Goal: Transaction & Acquisition: Book appointment/travel/reservation

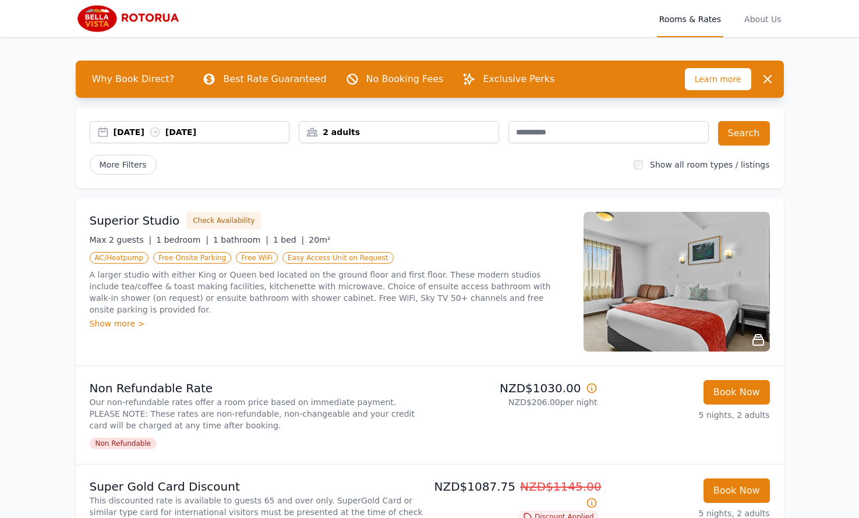
click at [456, 128] on div "2 adults" at bounding box center [398, 132] width 199 height 12
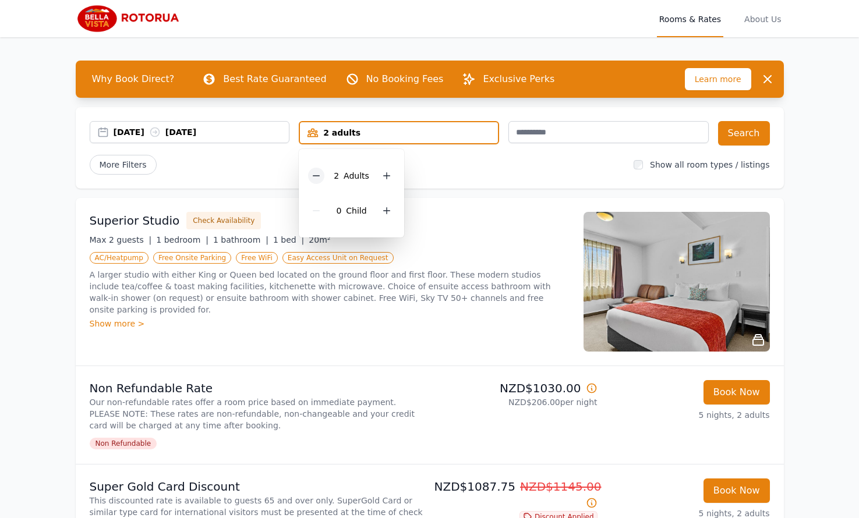
click at [321, 175] on icon at bounding box center [315, 175] width 9 height 9
click at [472, 174] on div "More Filters" at bounding box center [357, 165] width 535 height 20
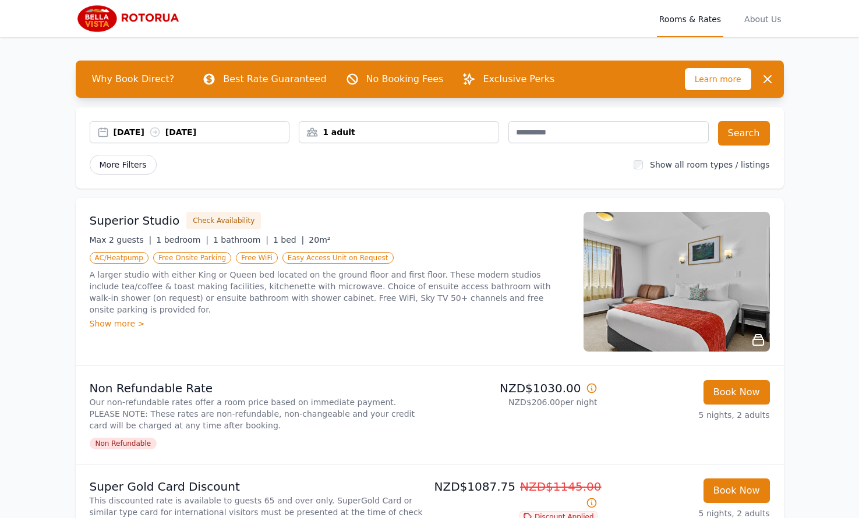
click at [135, 161] on span "More Filters" at bounding box center [123, 165] width 67 height 20
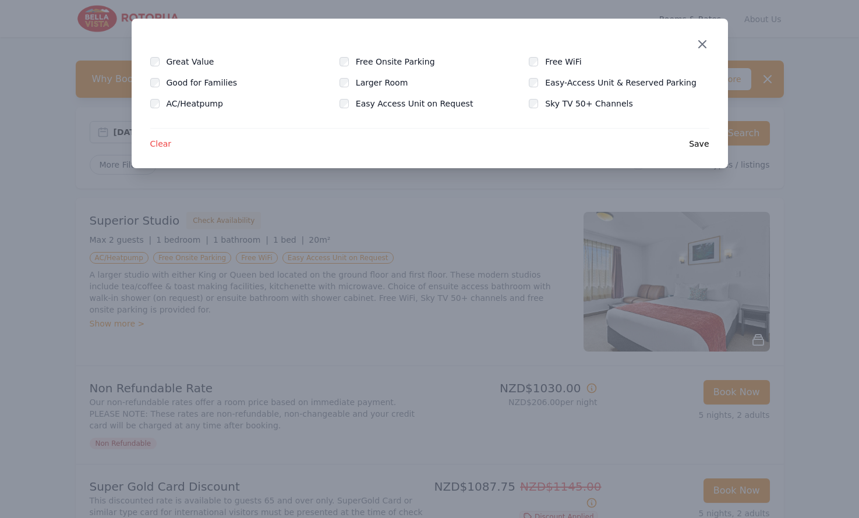
click at [703, 43] on icon "button" at bounding box center [702, 44] width 7 height 7
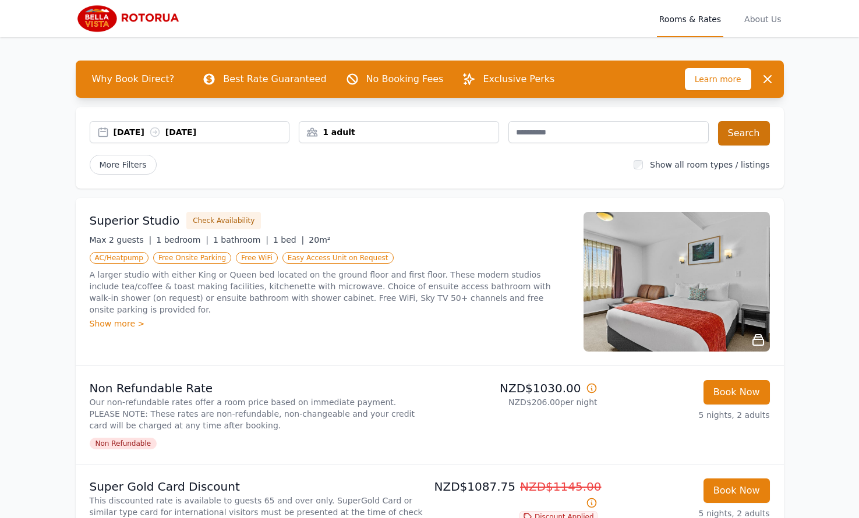
click at [744, 131] on button "Search" at bounding box center [744, 133] width 52 height 24
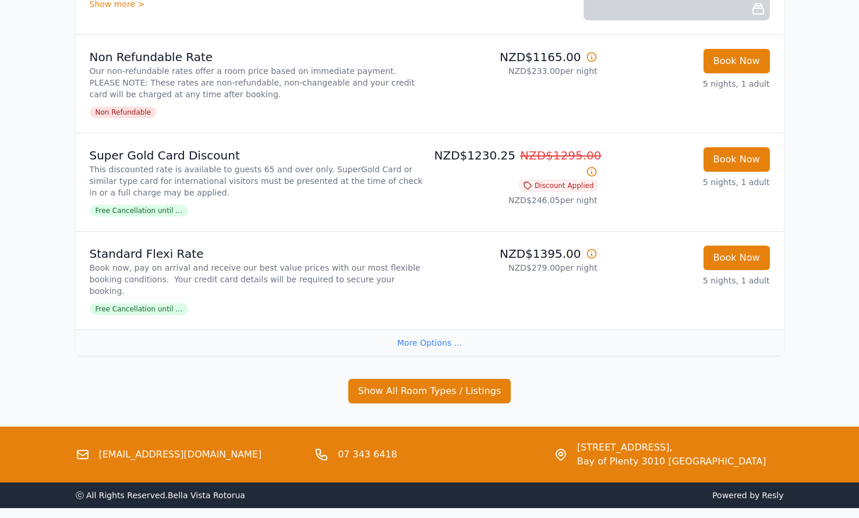
scroll to position [1840, 0]
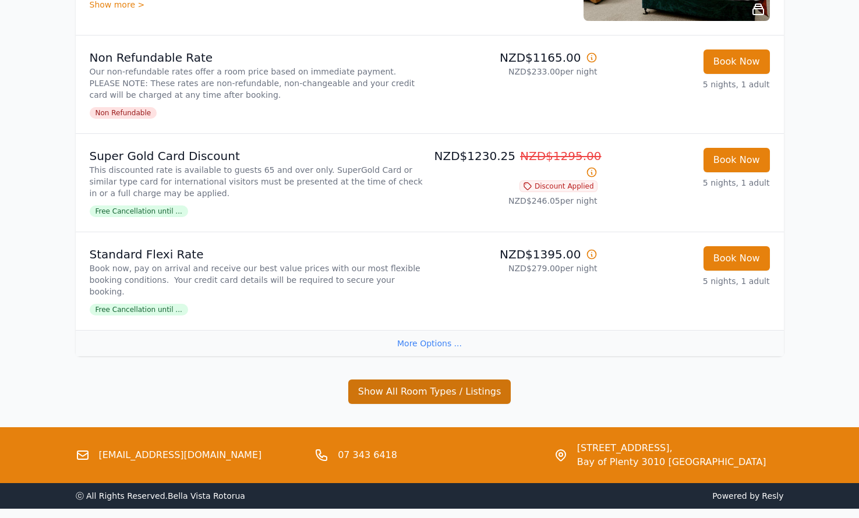
click at [448, 380] on button "Show All Room Types / Listings" at bounding box center [429, 392] width 163 height 24
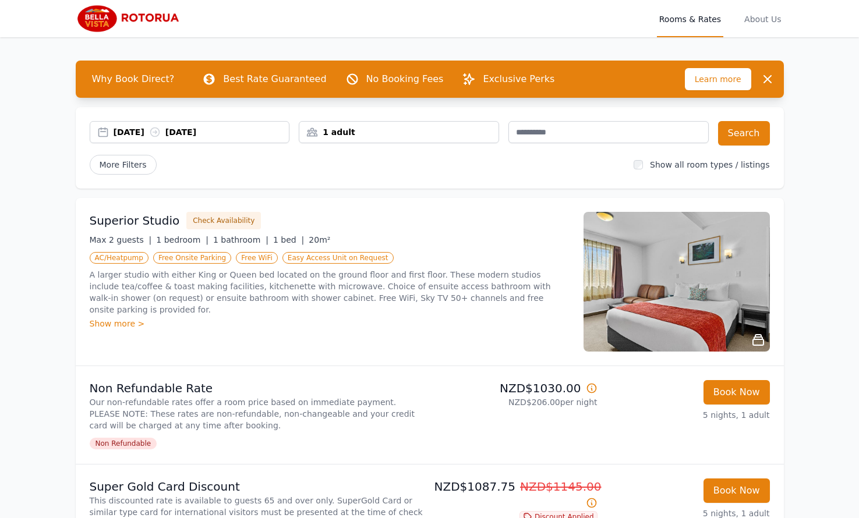
scroll to position [0, 0]
click at [768, 19] on span "About Us" at bounding box center [762, 18] width 41 height 37
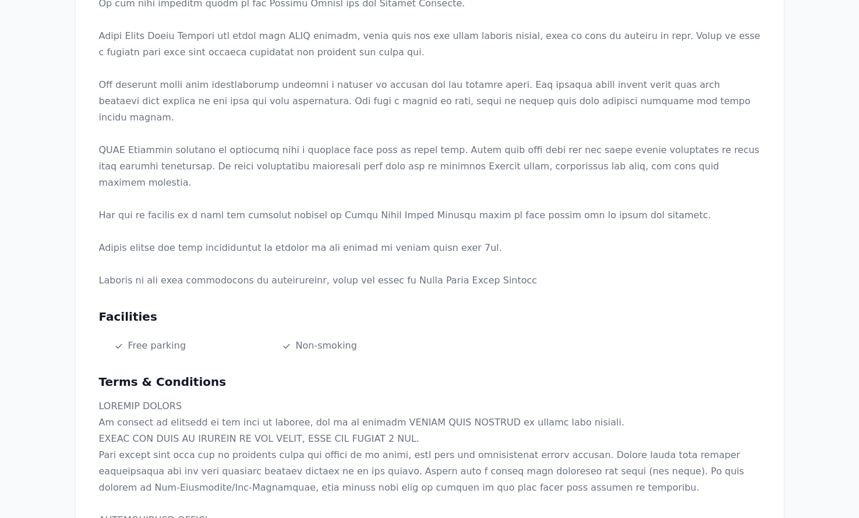
scroll to position [453, 0]
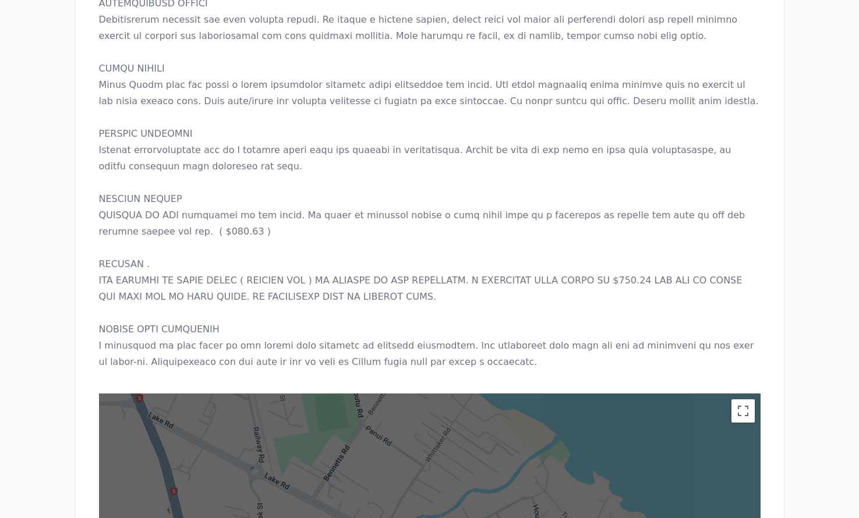
click at [511, 129] on p at bounding box center [429, 125] width 661 height 489
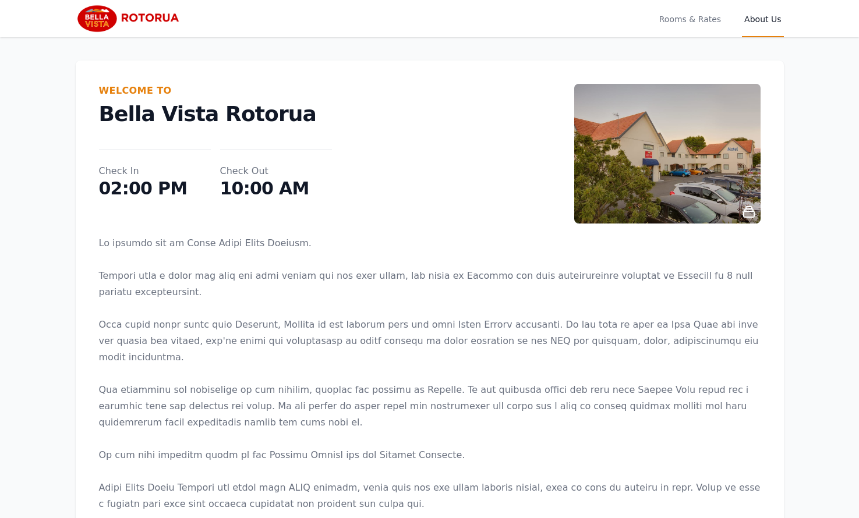
scroll to position [0, 0]
